Goal: Information Seeking & Learning: Learn about a topic

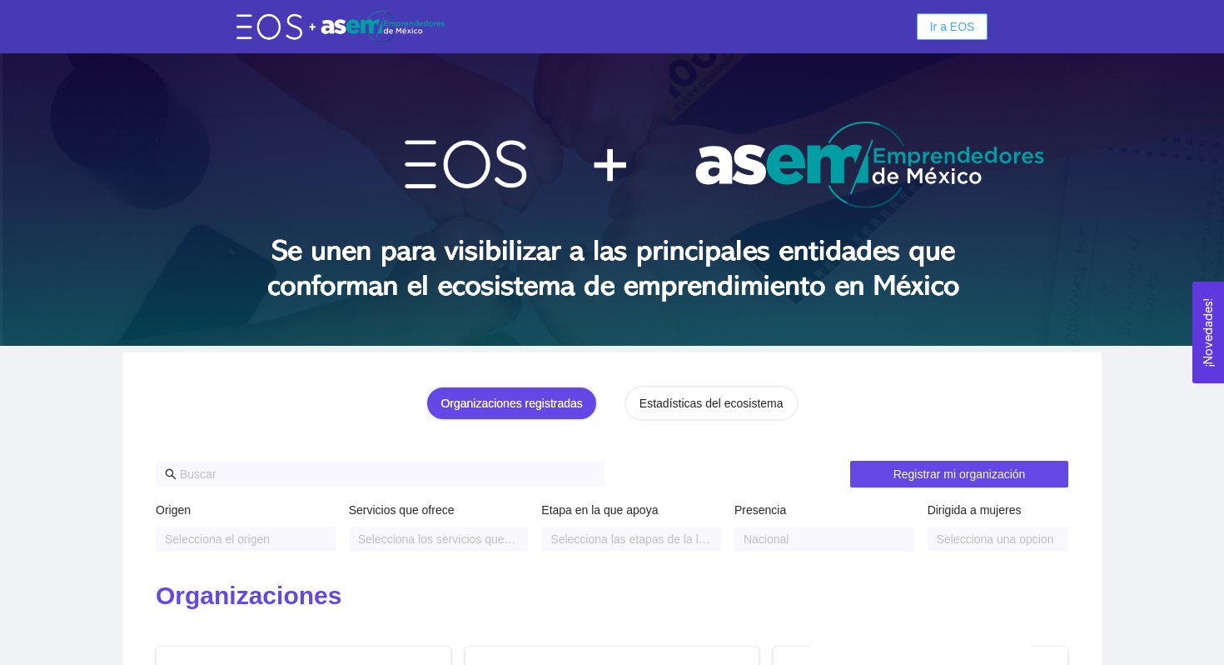
click at [938, 29] on span "Ir a EOS" at bounding box center [952, 26] width 45 height 18
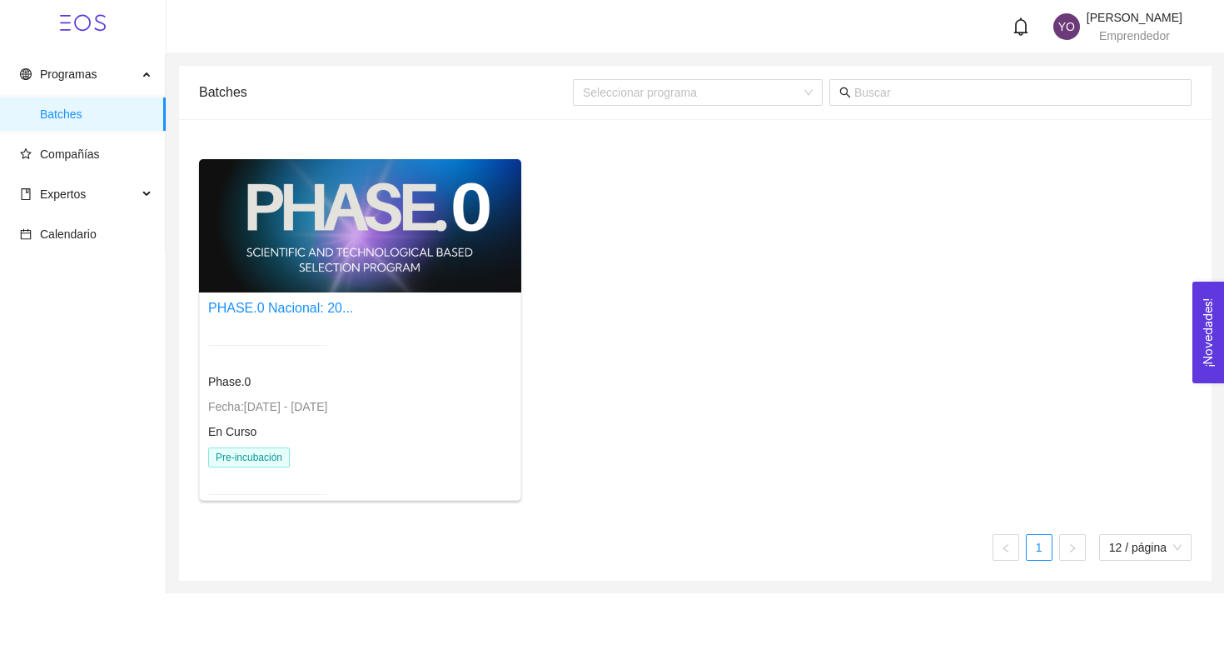
click at [256, 317] on div "PHASE.0 Nacional: 20..." at bounding box center [280, 307] width 145 height 21
click at [275, 310] on link "PHASE.0 Nacional: 20..." at bounding box center [280, 308] width 145 height 14
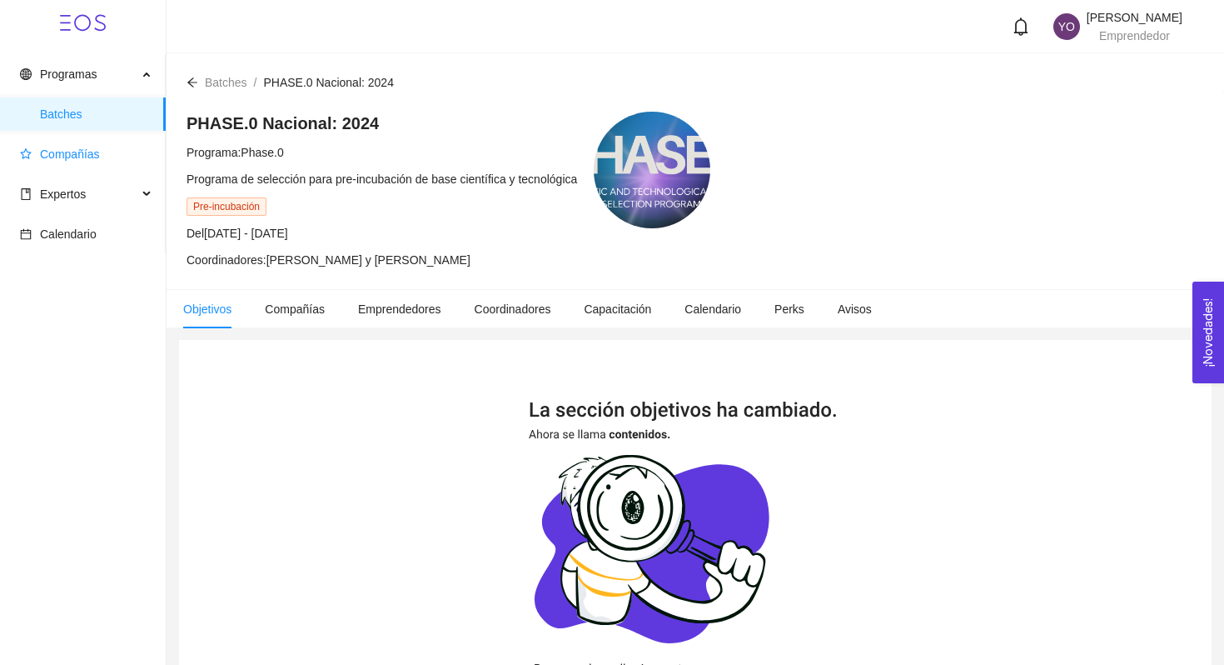
click at [77, 158] on span "Compañías" at bounding box center [70, 153] width 60 height 13
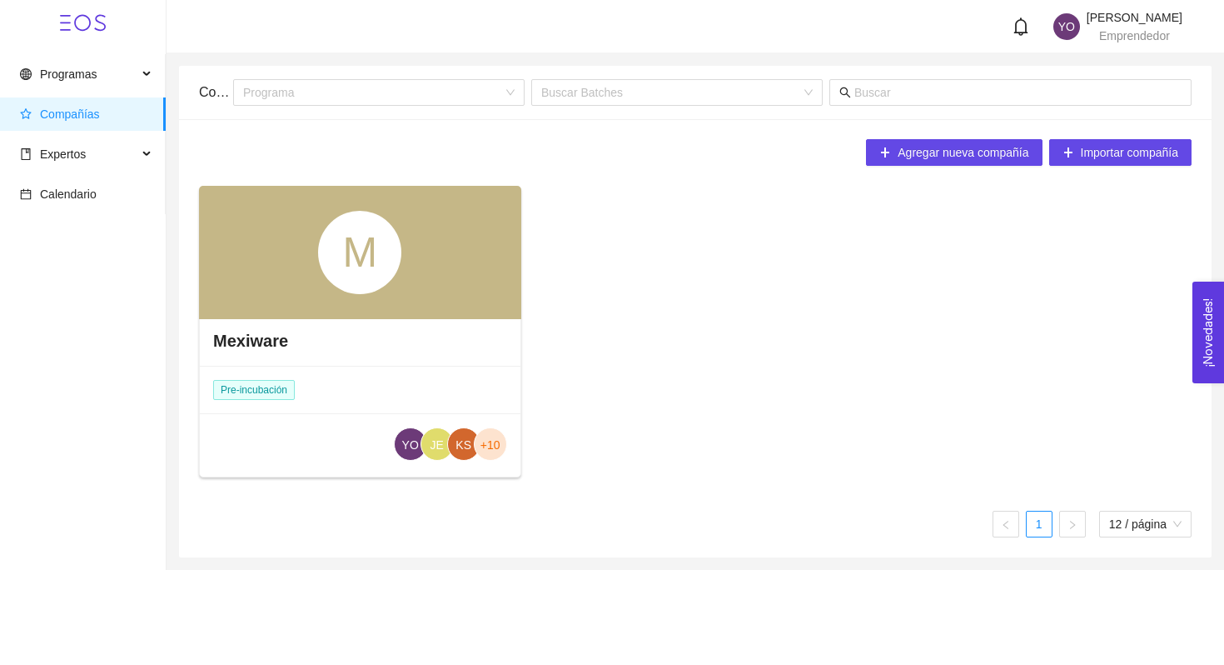
click at [266, 331] on h4 "Mexiware" at bounding box center [250, 340] width 75 height 23
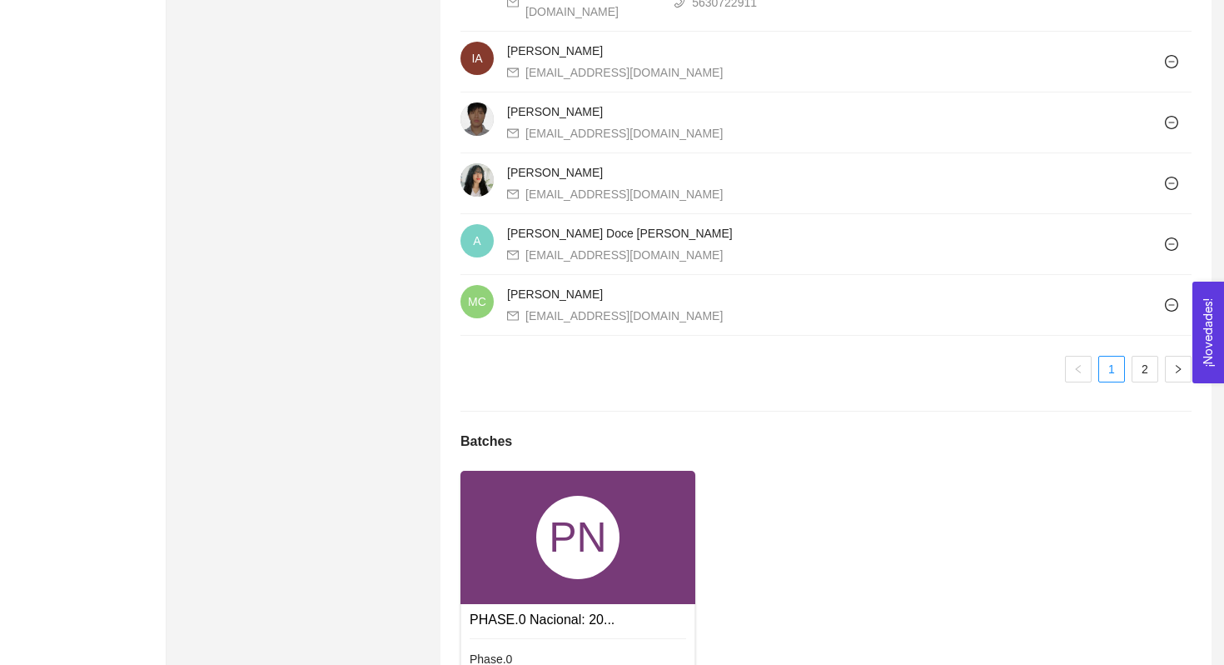
scroll to position [1621, 0]
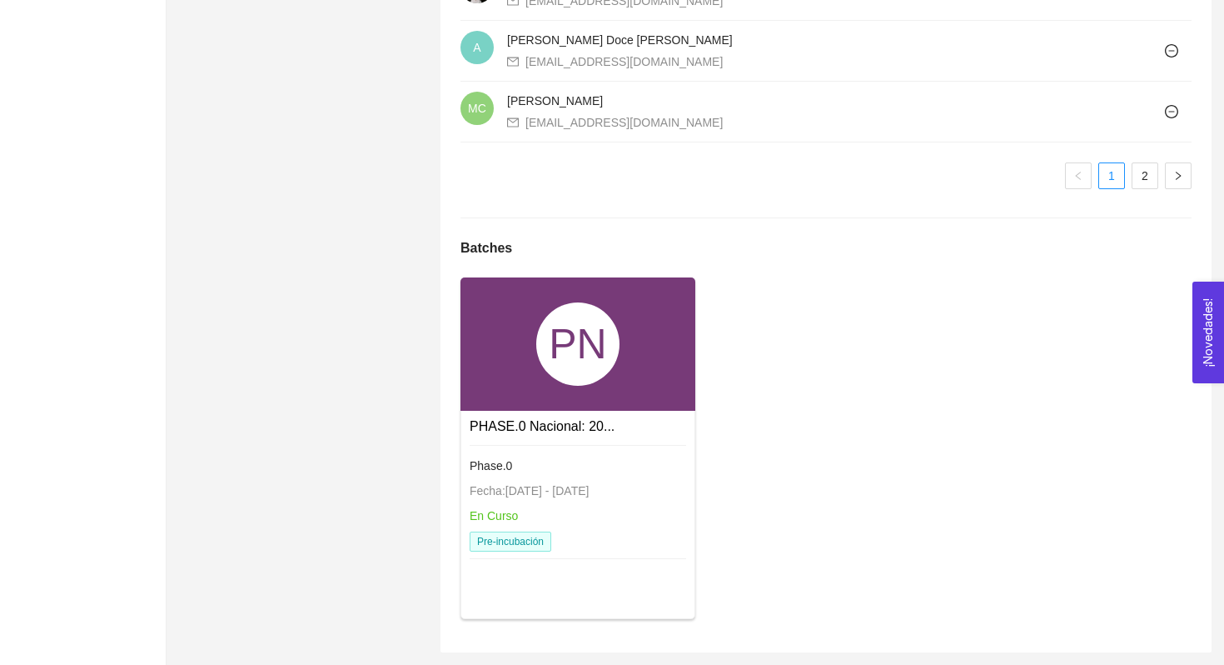
click at [494, 431] on link "PHASE.0 Nacional: 20..." at bounding box center [542, 426] width 145 height 14
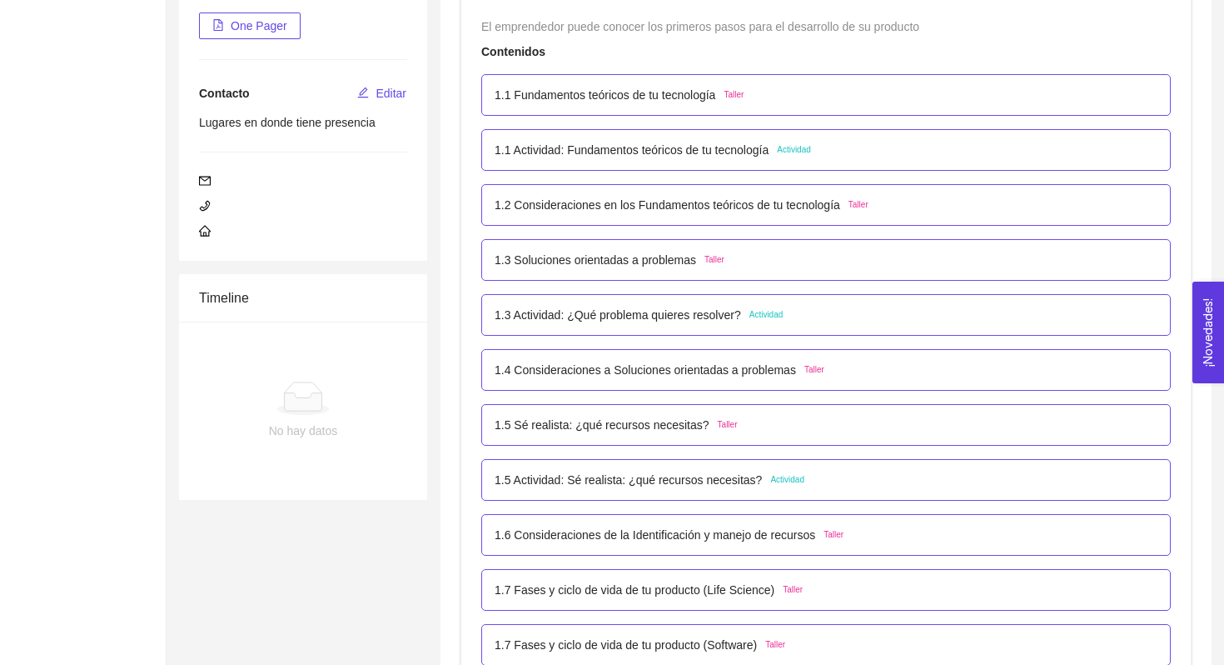
scroll to position [286, 0]
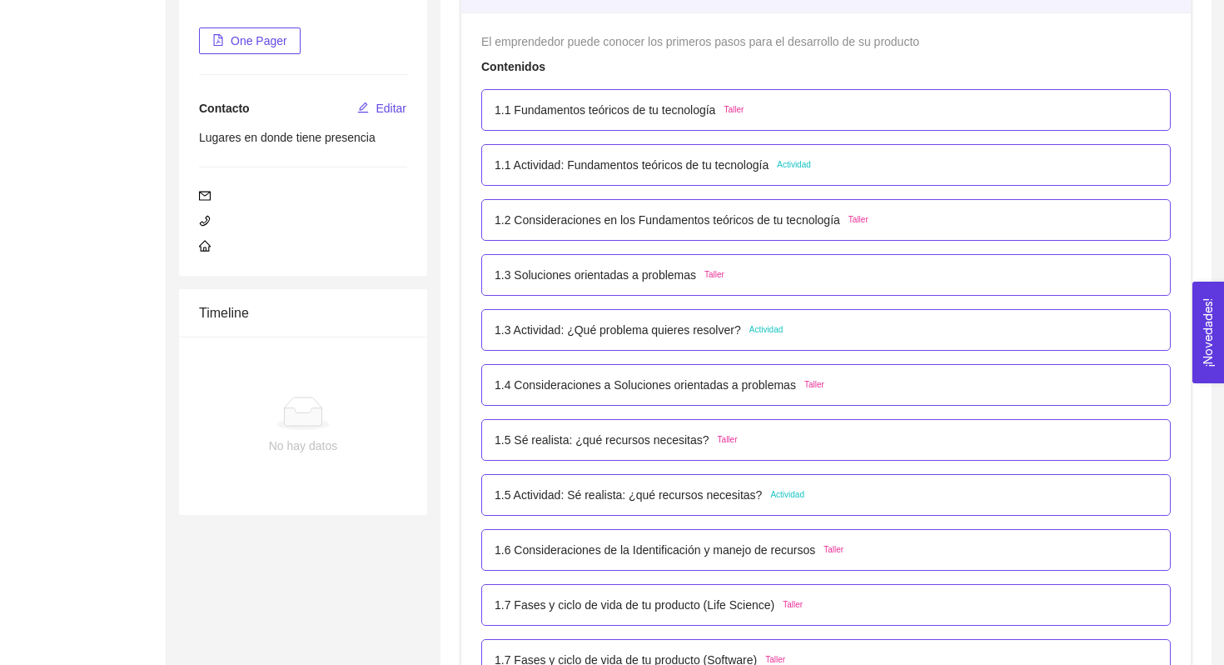
click at [582, 165] on p "1.1 Actividad: Fundamentos teóricos de tu tecnología" at bounding box center [632, 165] width 274 height 18
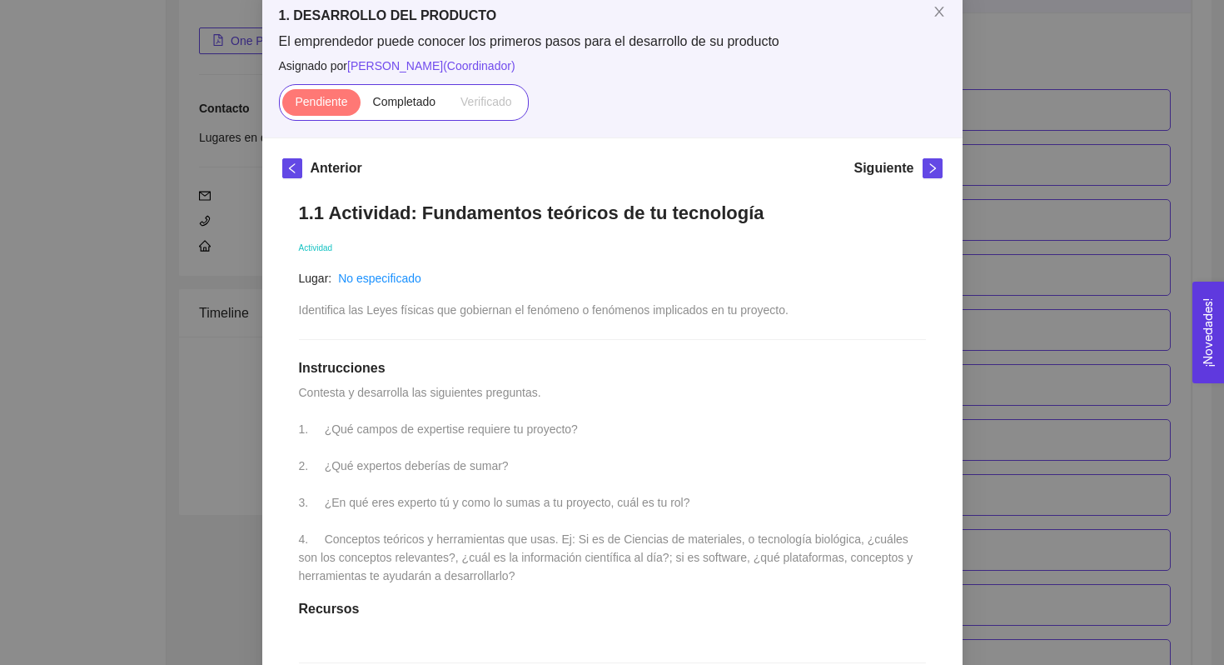
scroll to position [0, 0]
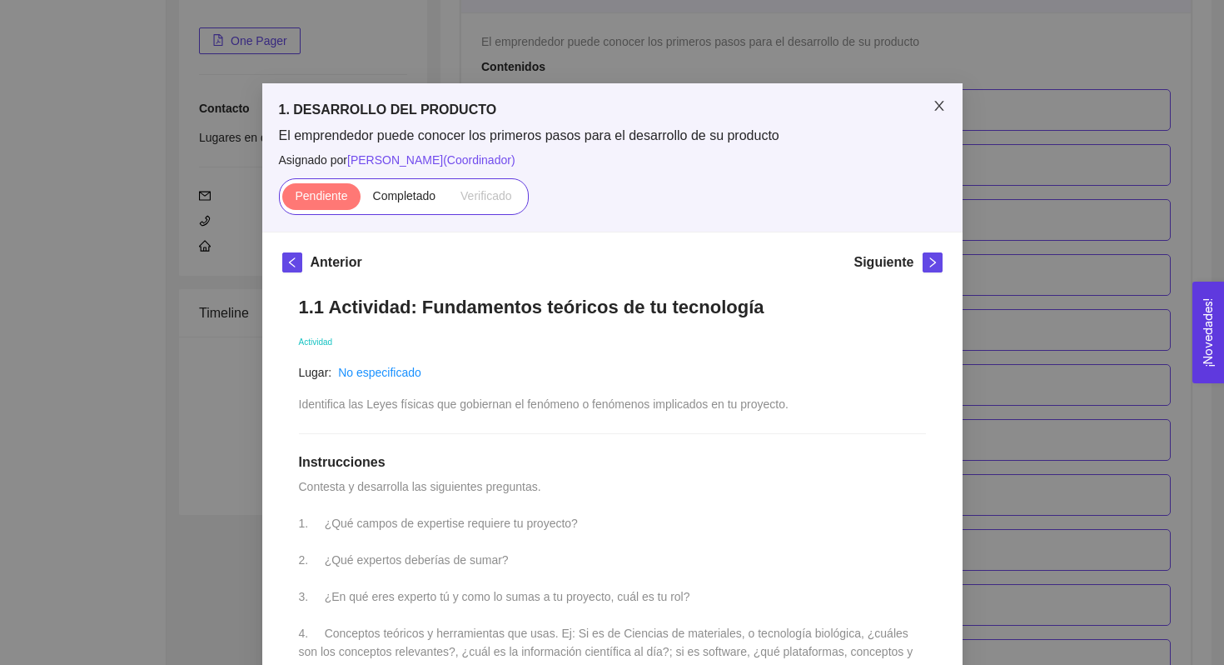
click at [934, 104] on icon "close" at bounding box center [939, 105] width 13 height 13
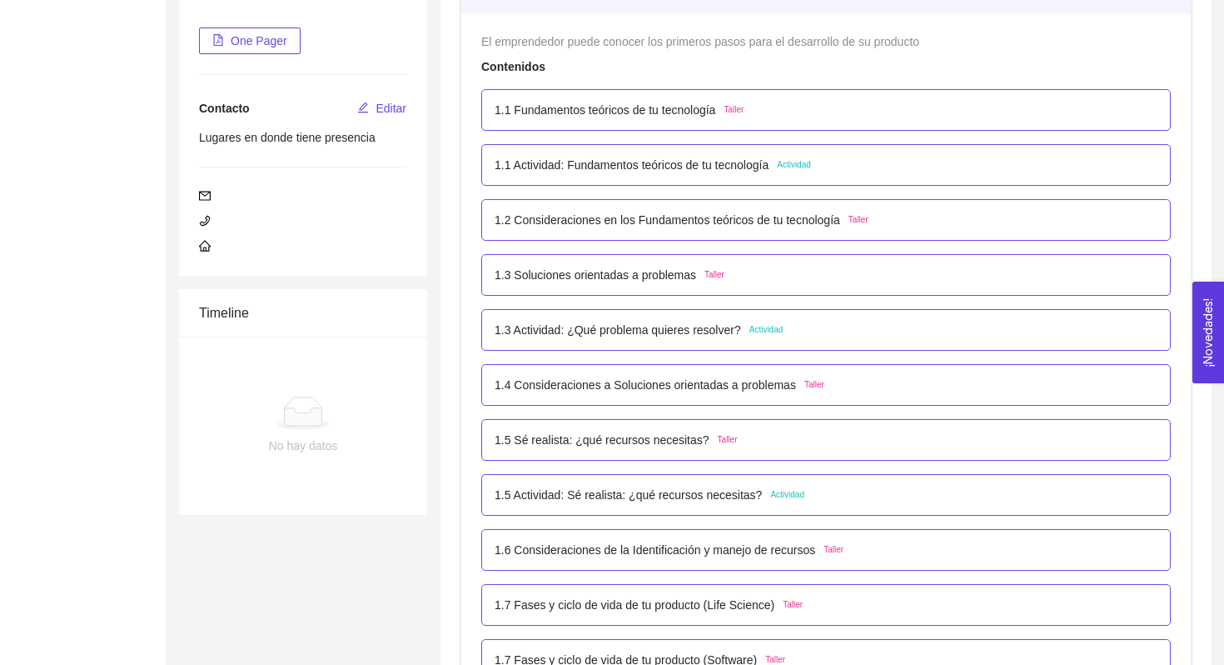
click at [590, 224] on p "1.2 Consideraciones en los Fundamentos teóricos de tu tecnología" at bounding box center [668, 220] width 346 height 18
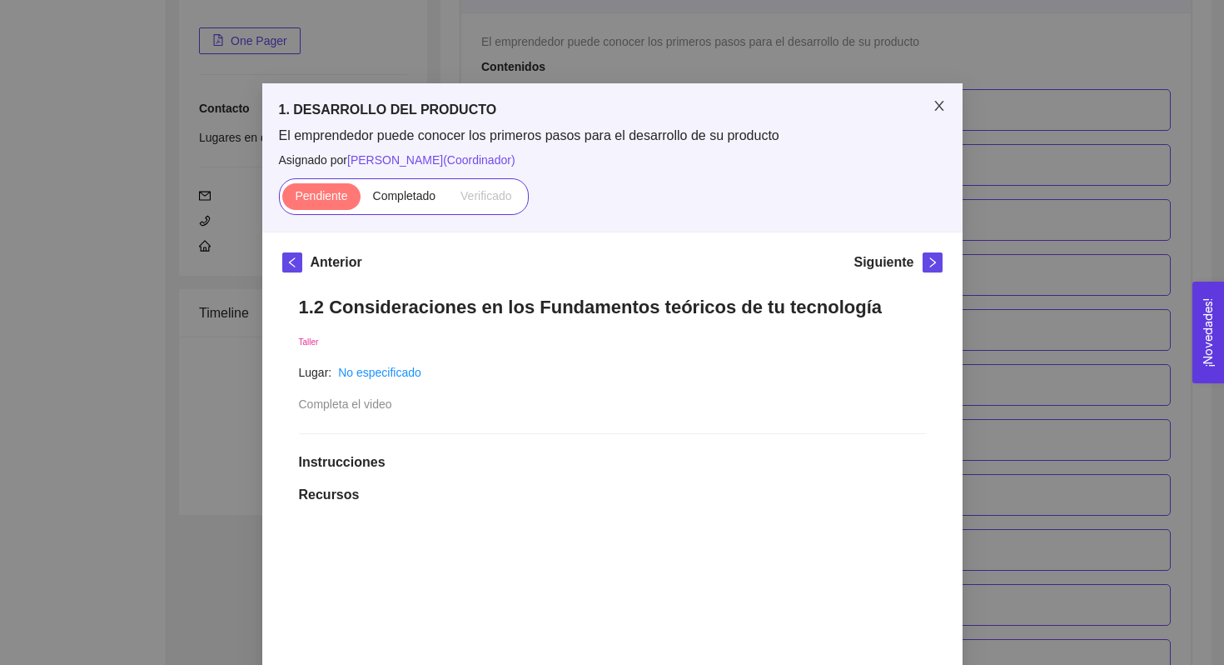
click at [944, 118] on span "Close" at bounding box center [939, 106] width 47 height 47
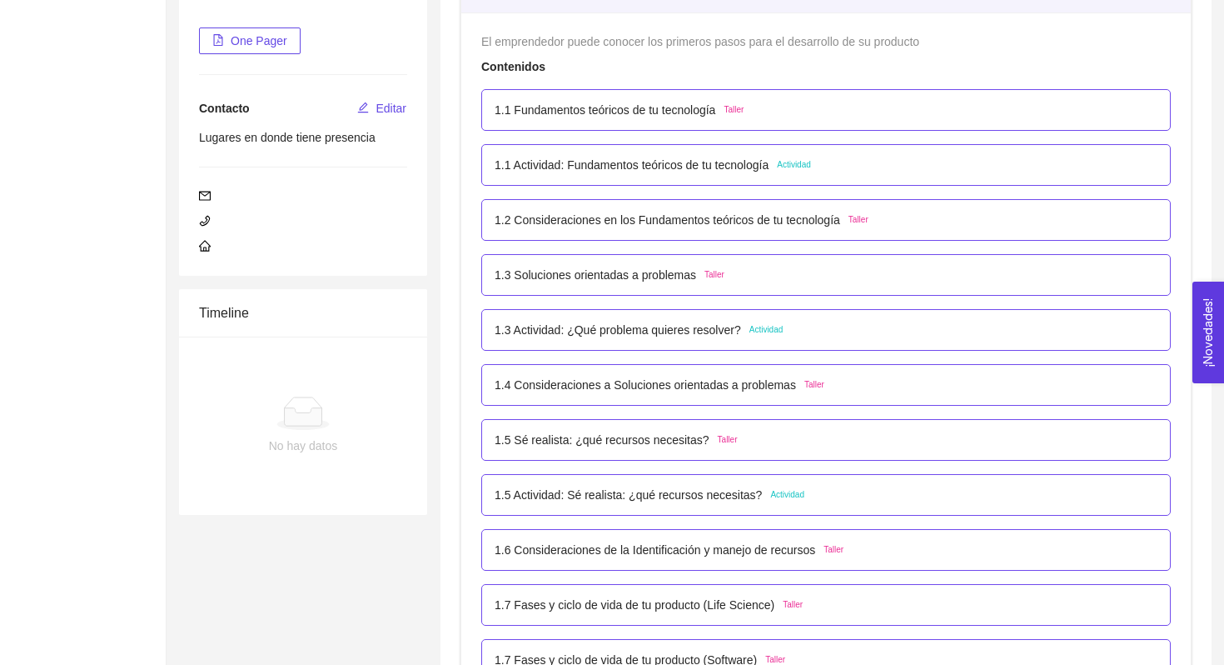
click at [705, 331] on p "1.3 Actividad: ¿Qué problema quieres resolver?" at bounding box center [618, 330] width 246 height 18
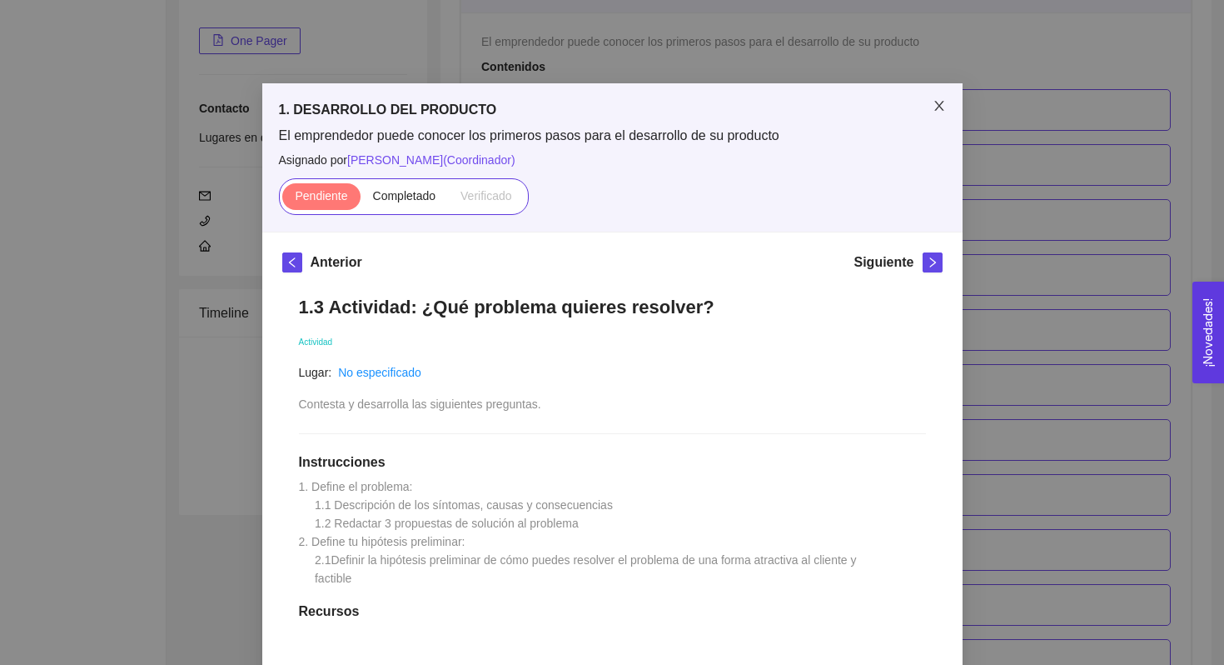
click at [938, 114] on span "Close" at bounding box center [939, 106] width 47 height 47
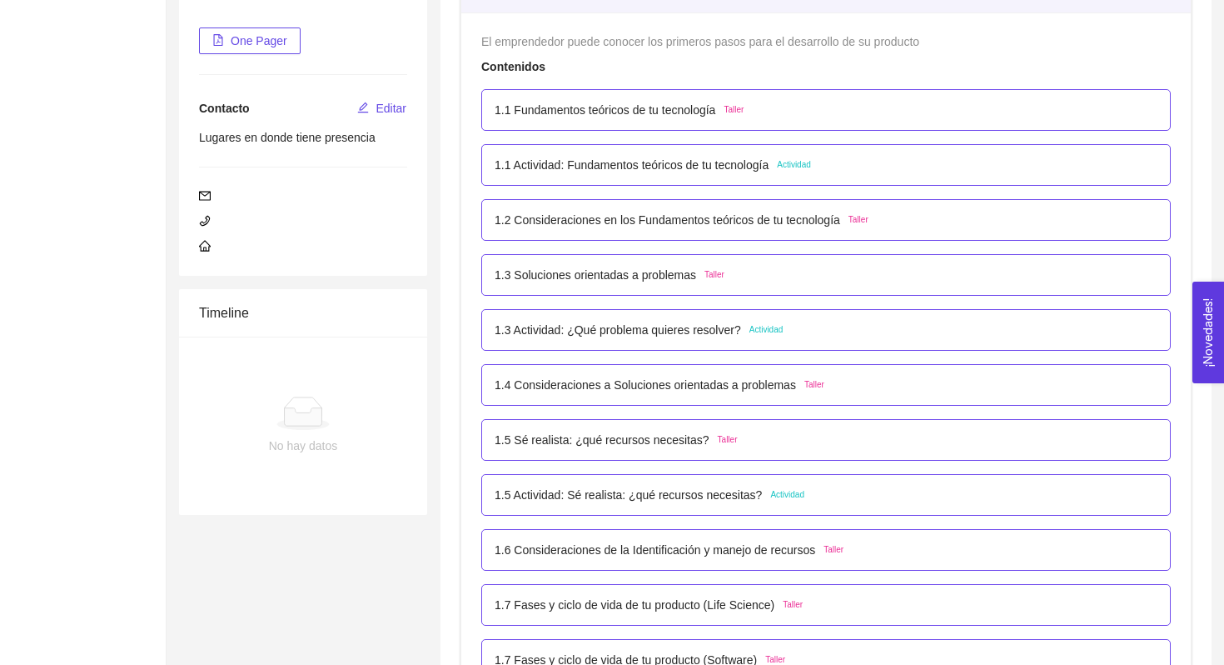
click at [645, 111] on p "1.1 Fundamentos teóricos de tu tecnología" at bounding box center [605, 110] width 221 height 18
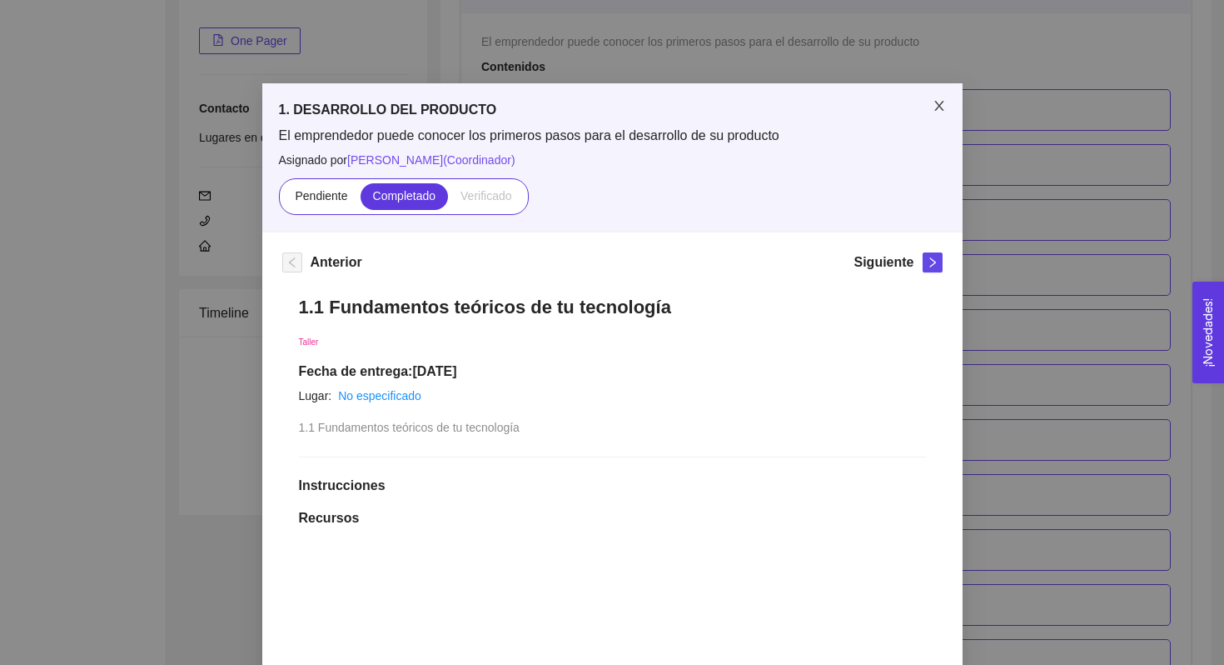
click at [935, 108] on icon "close" at bounding box center [939, 105] width 13 height 13
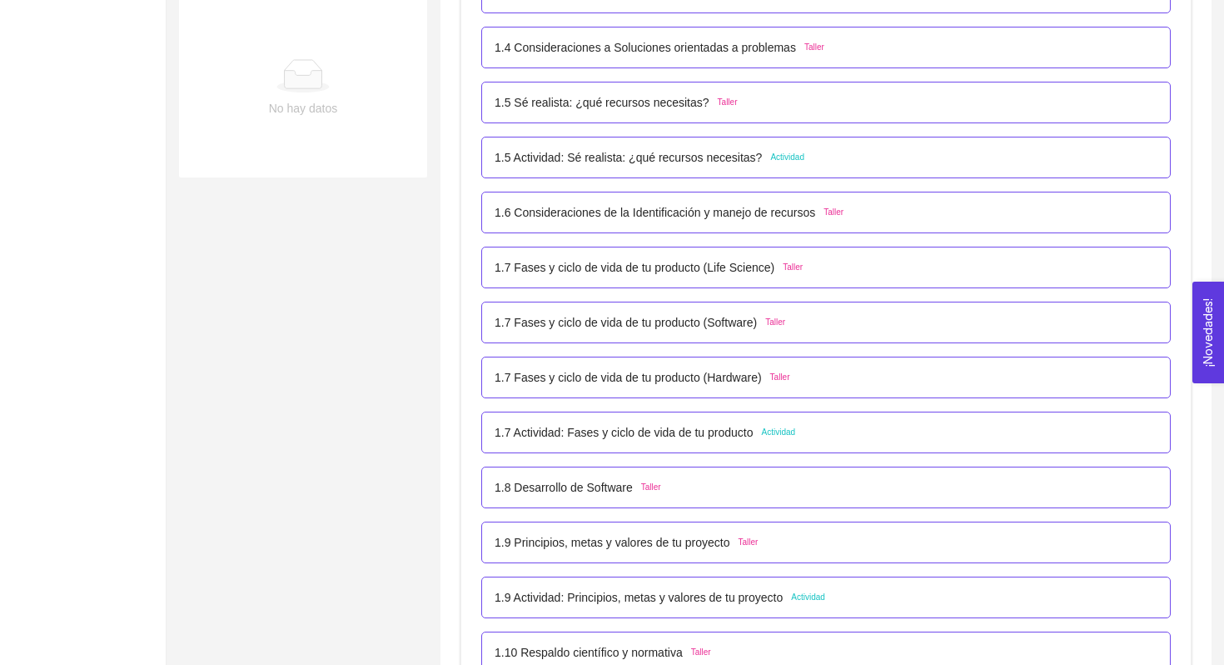
scroll to position [628, 0]
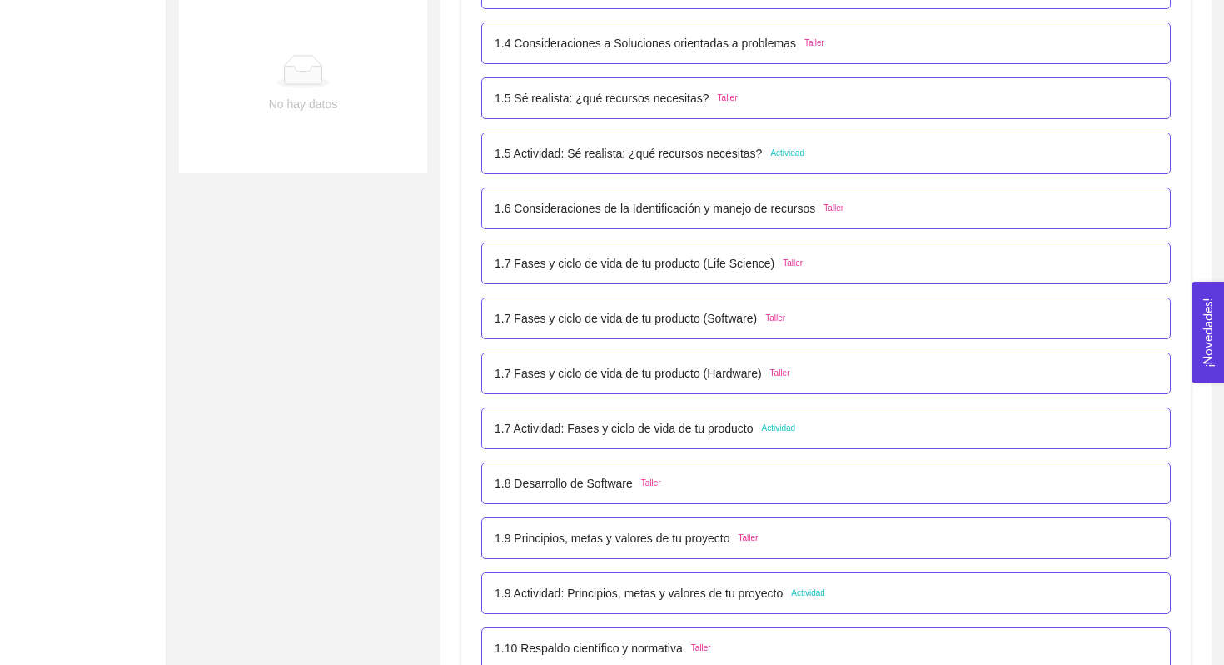
click at [725, 434] on p "1.7 Actividad: Fases y ciclo de vida de tu producto" at bounding box center [624, 428] width 259 height 18
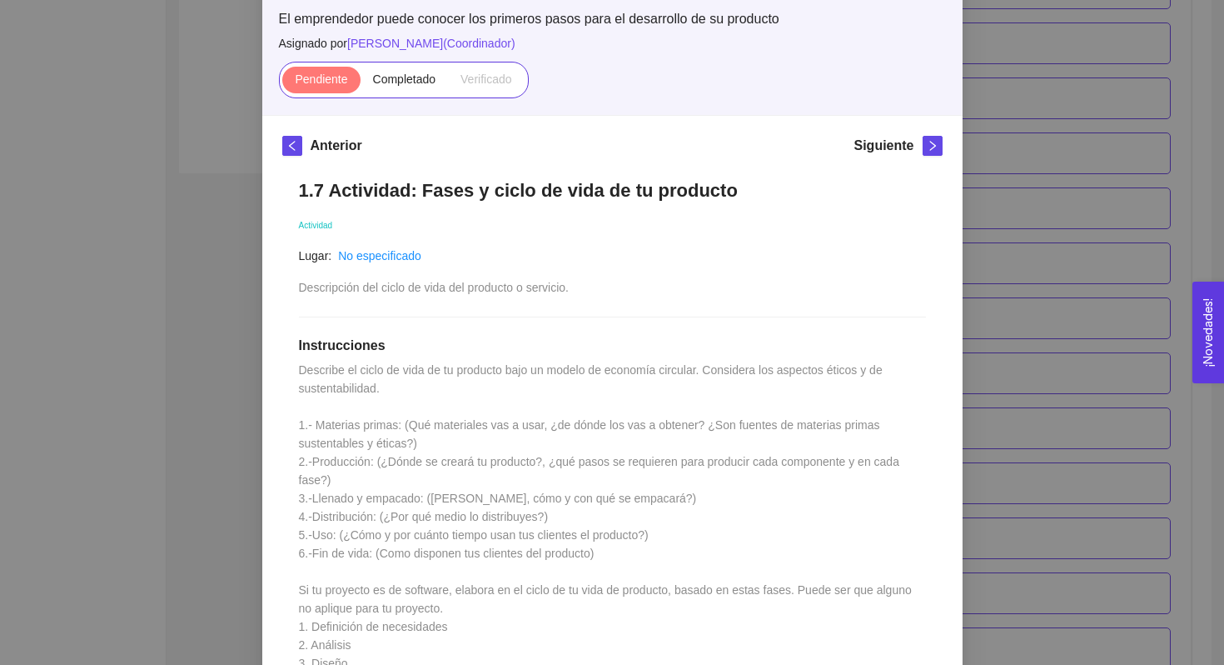
scroll to position [0, 0]
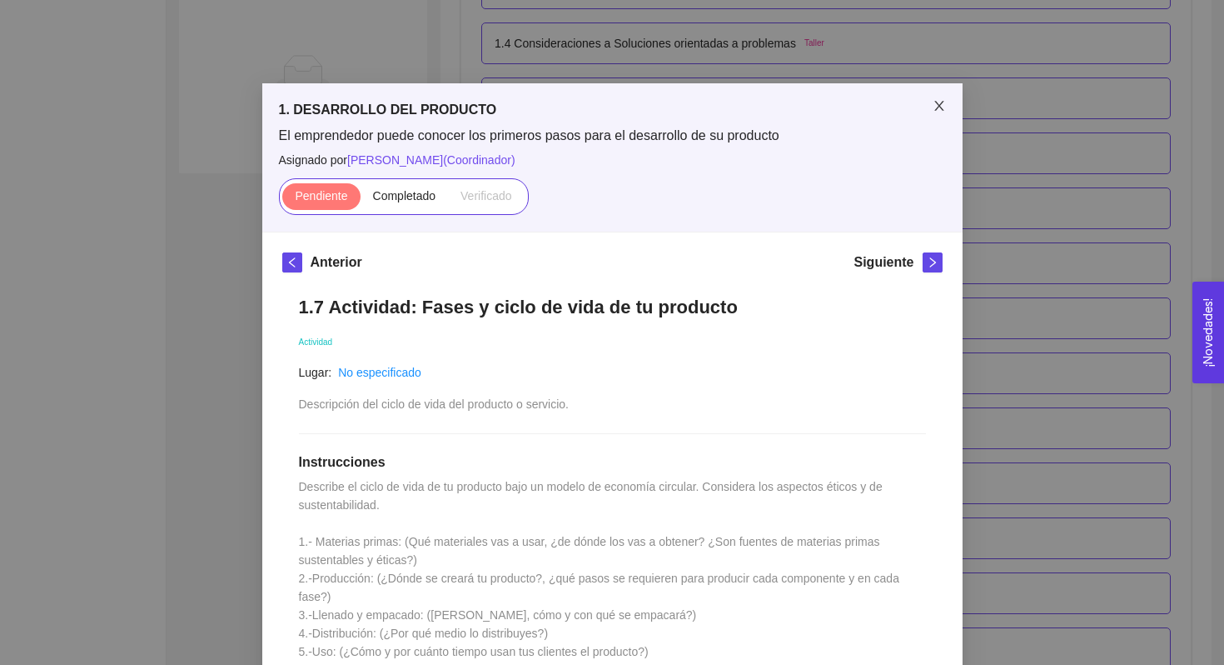
click at [935, 101] on icon "close" at bounding box center [939, 105] width 13 height 13
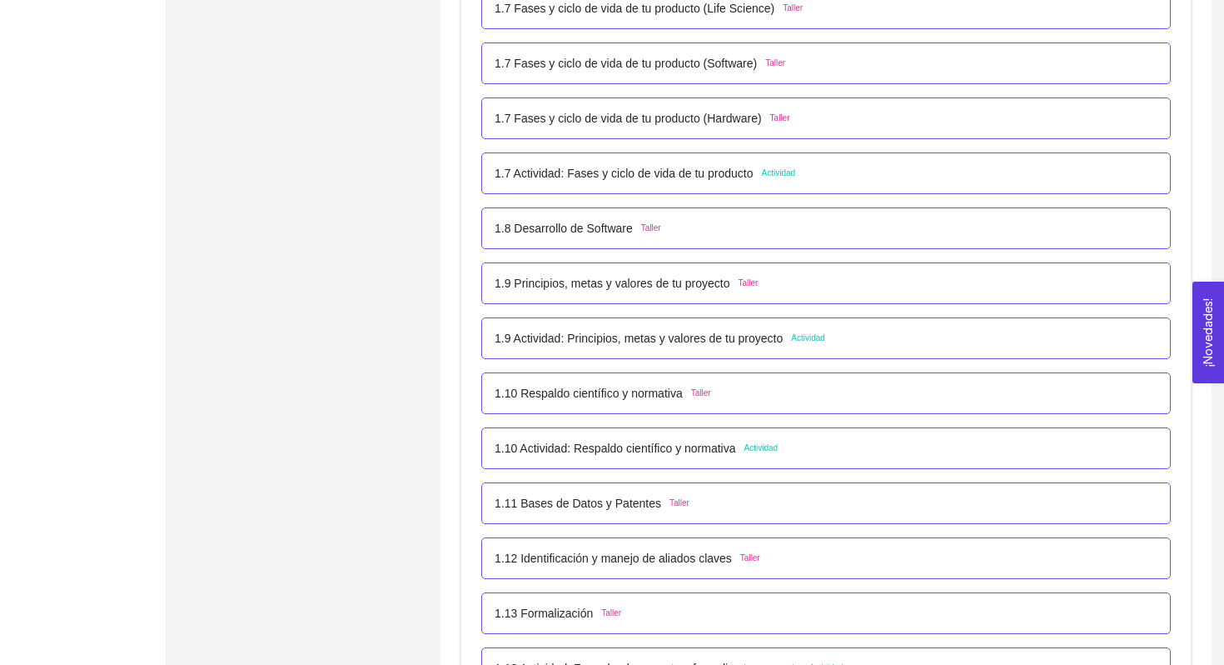
scroll to position [918, 0]
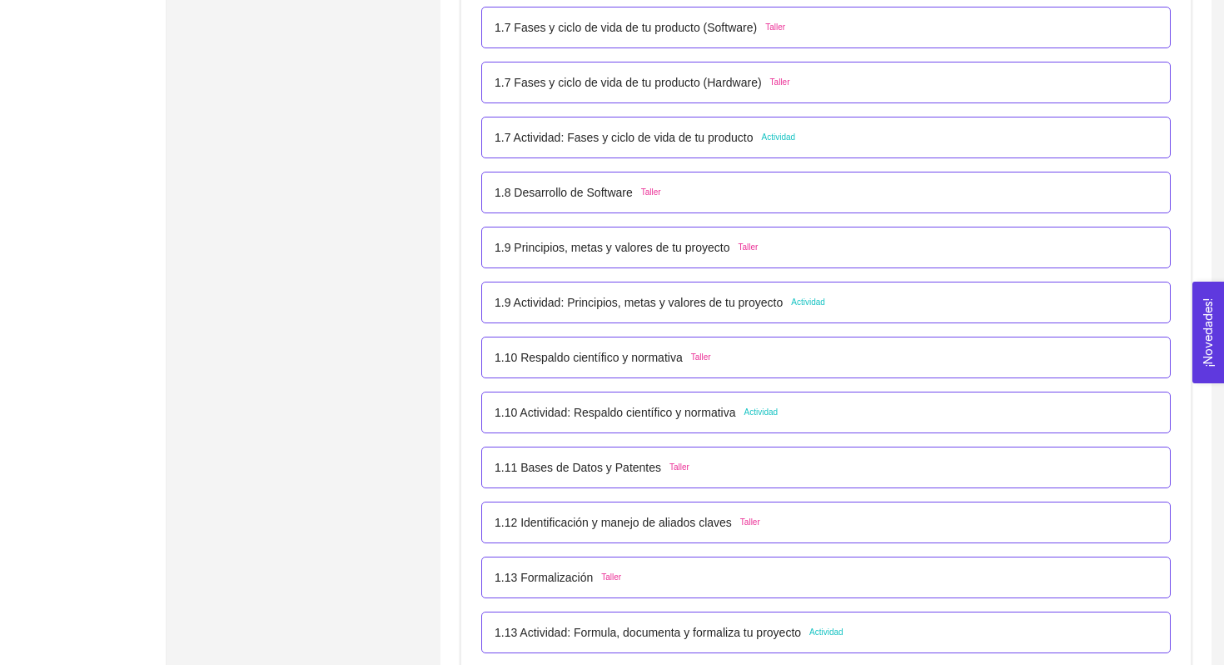
click at [736, 425] on div "1.10 Actividad: Respaldo científico y normativa Actividad" at bounding box center [825, 412] width 689 height 42
click at [766, 402] on div "1.10 Actividad: Respaldo científico y normativa Actividad" at bounding box center [825, 412] width 689 height 42
click at [736, 413] on p "1.10 Actividad: Respaldo científico y normativa" at bounding box center [615, 412] width 241 height 18
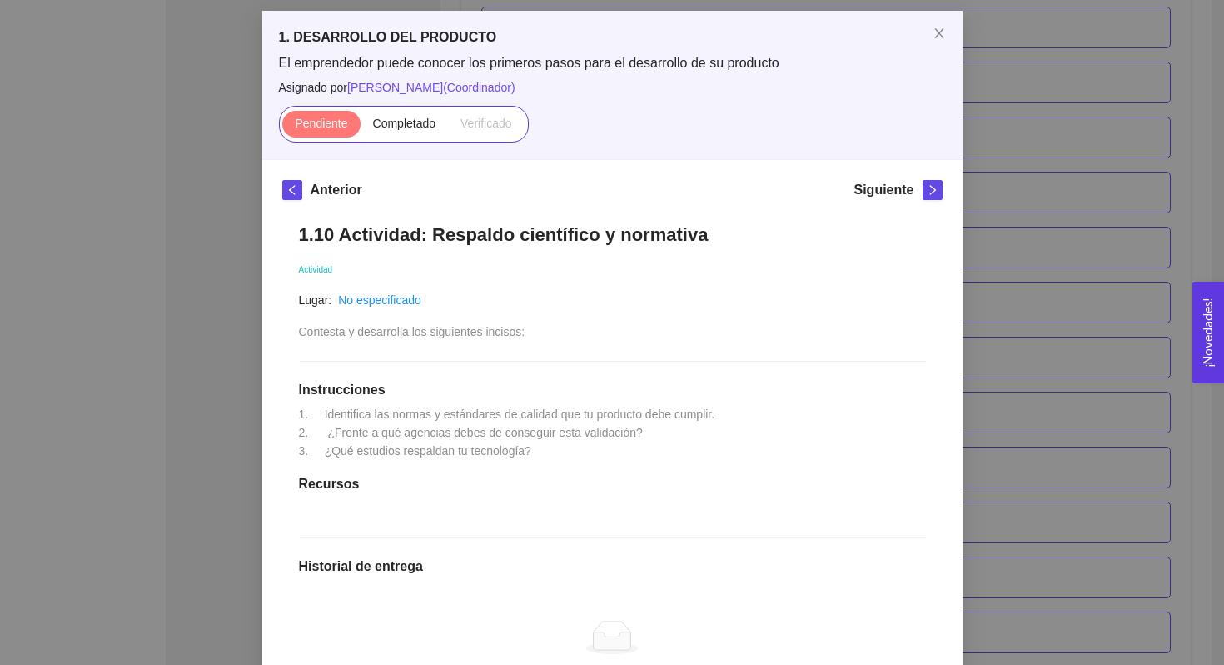
scroll to position [28, 0]
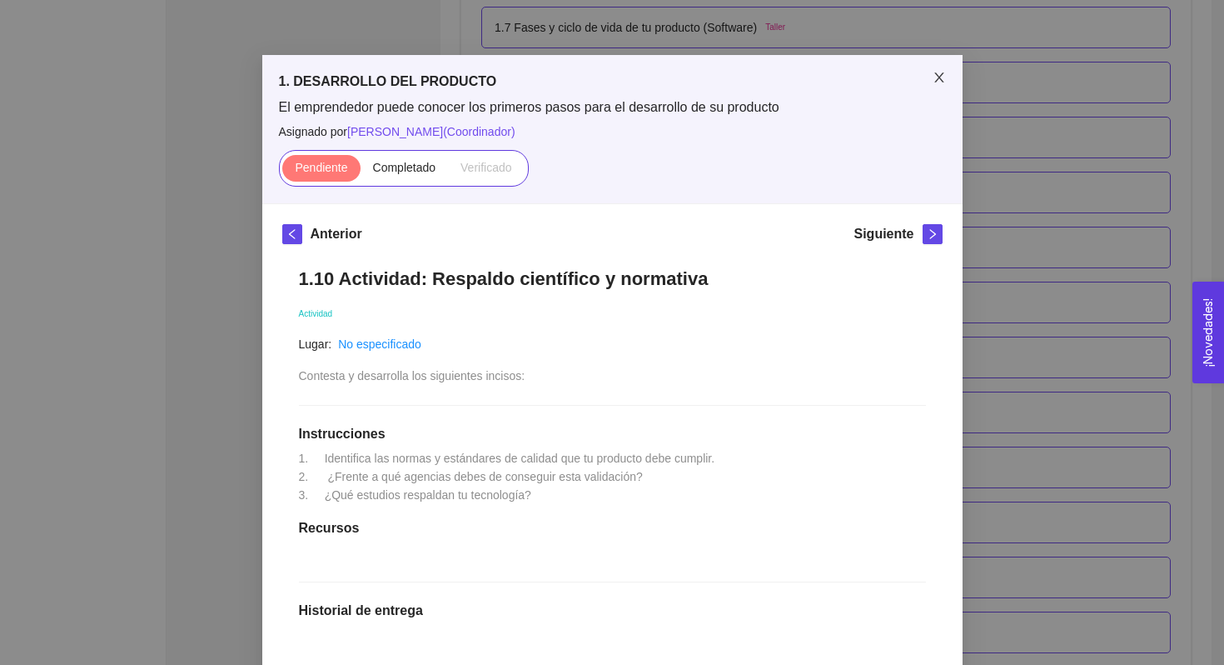
click at [930, 71] on span "Close" at bounding box center [939, 78] width 47 height 47
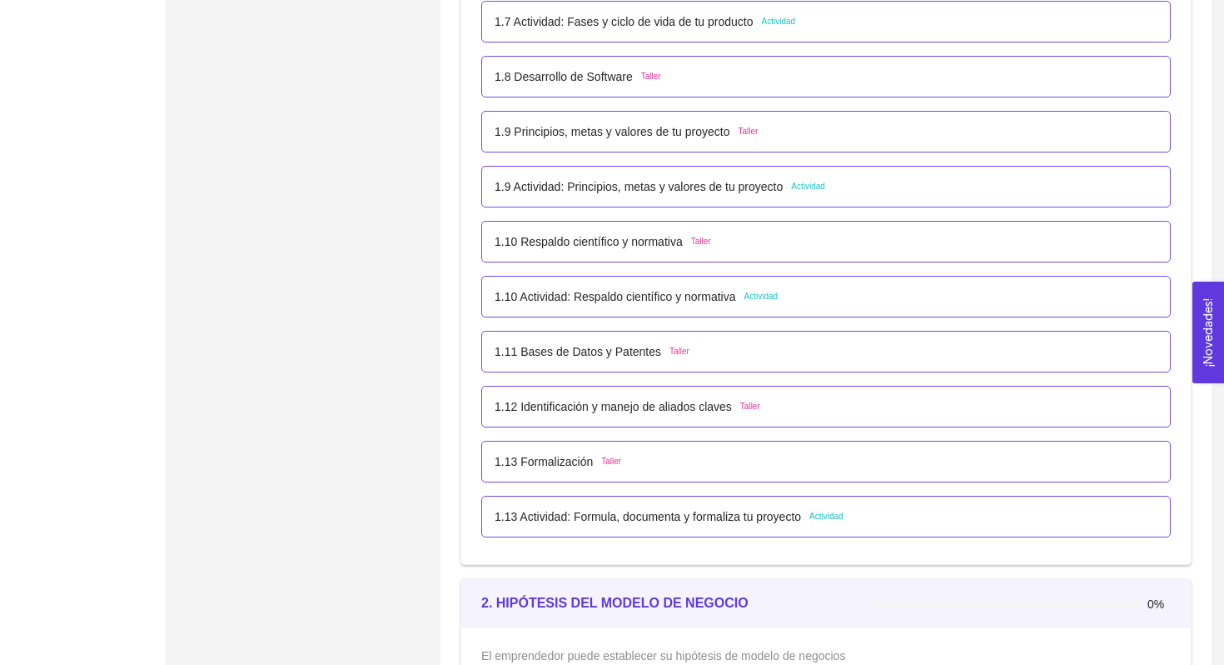
scroll to position [1037, 0]
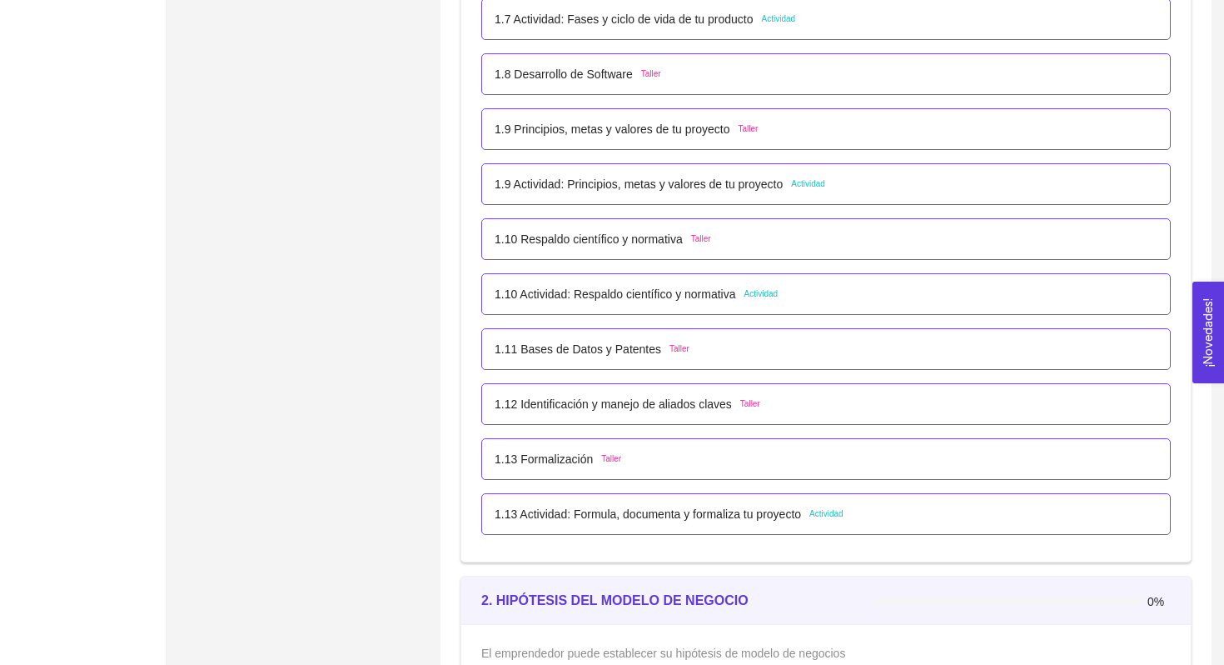
click at [765, 518] on p "1.13 Actividad: Formula, documenta y formaliza tu proyecto" at bounding box center [648, 514] width 306 height 18
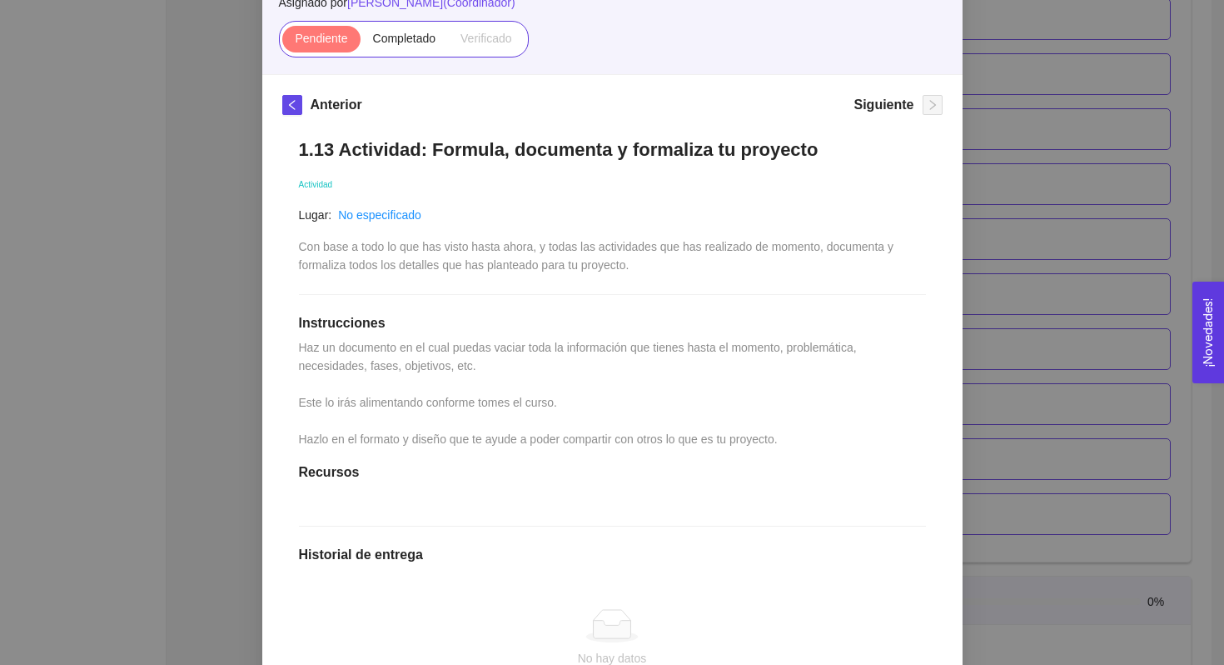
scroll to position [0, 0]
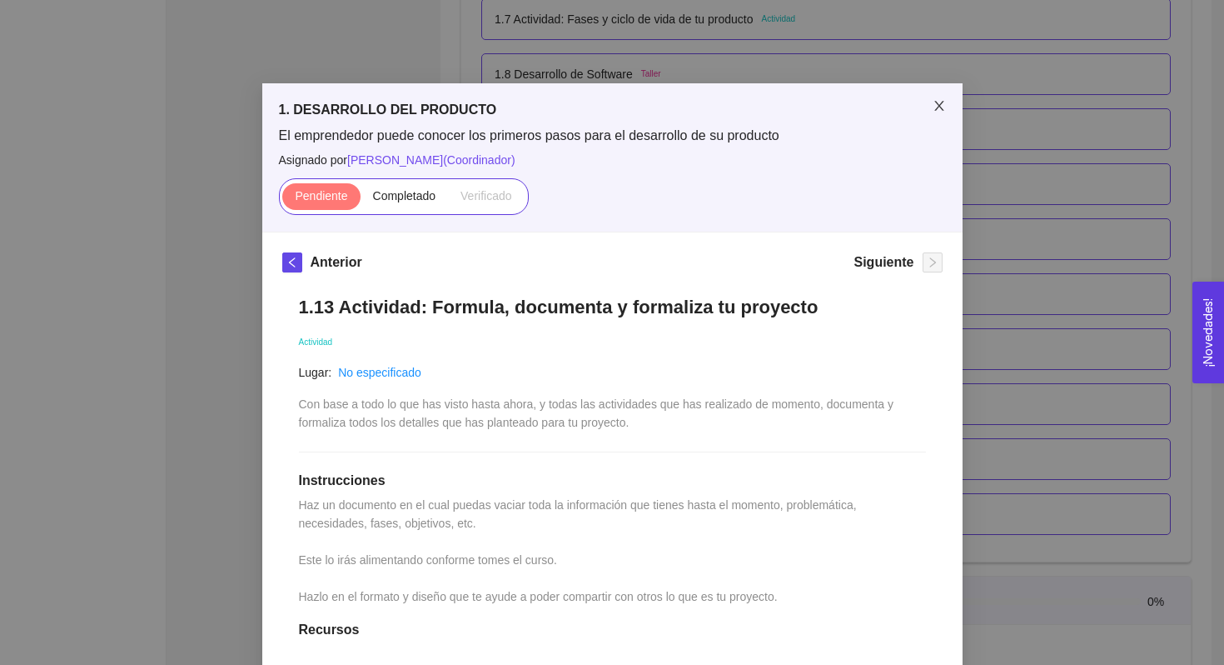
click at [936, 102] on icon "close" at bounding box center [939, 105] width 13 height 13
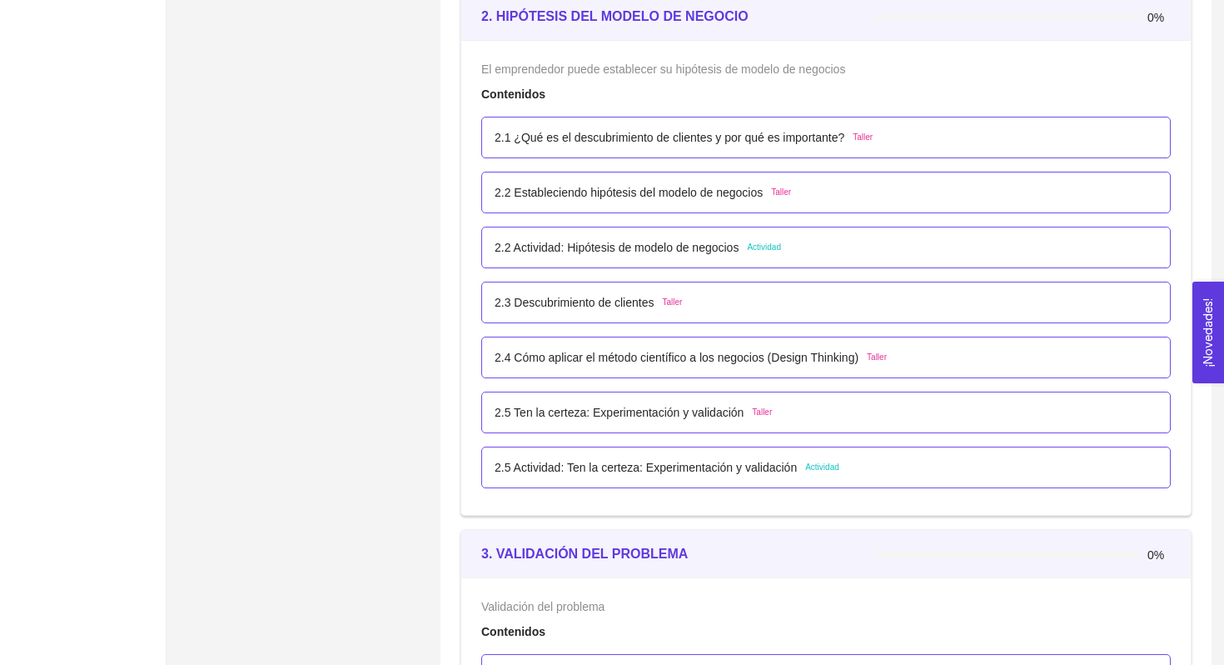
scroll to position [1641, 0]
